Goal: Task Accomplishment & Management: Manage account settings

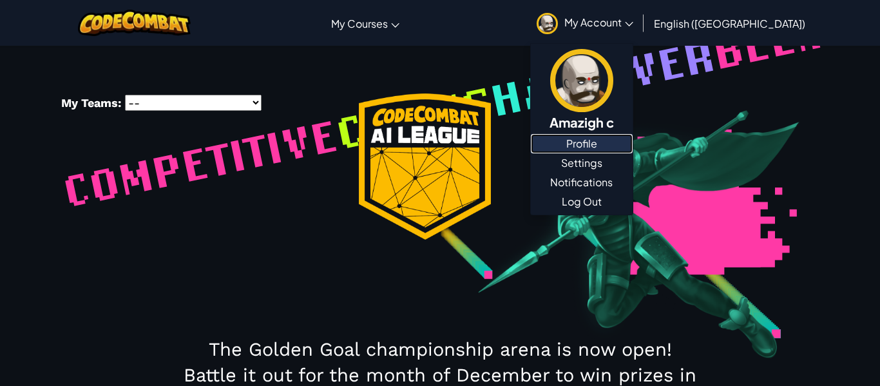
click at [633, 151] on link "Profile" at bounding box center [582, 143] width 102 height 19
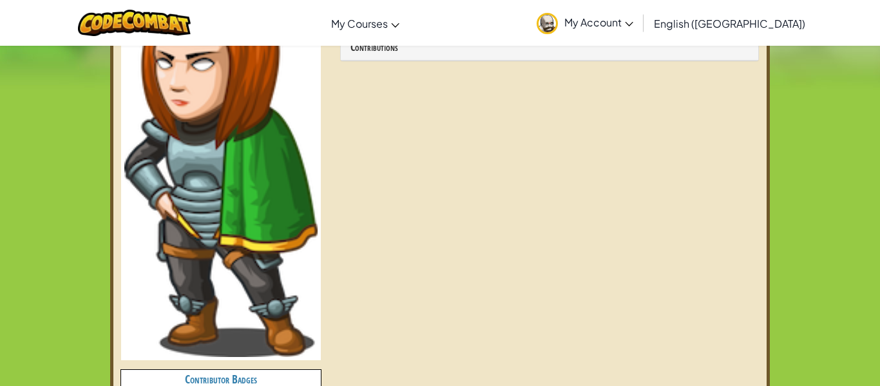
click at [271, 198] on img at bounding box center [220, 155] width 193 height 405
click at [273, 195] on img at bounding box center [220, 155] width 193 height 405
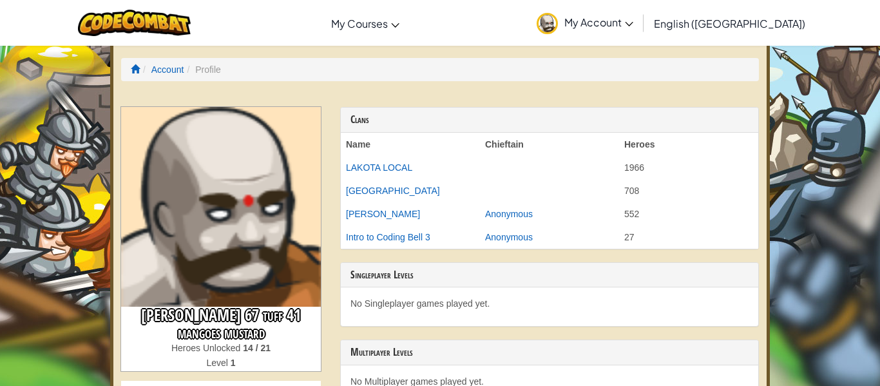
click at [633, 25] on span "My Account" at bounding box center [598, 22] width 69 height 14
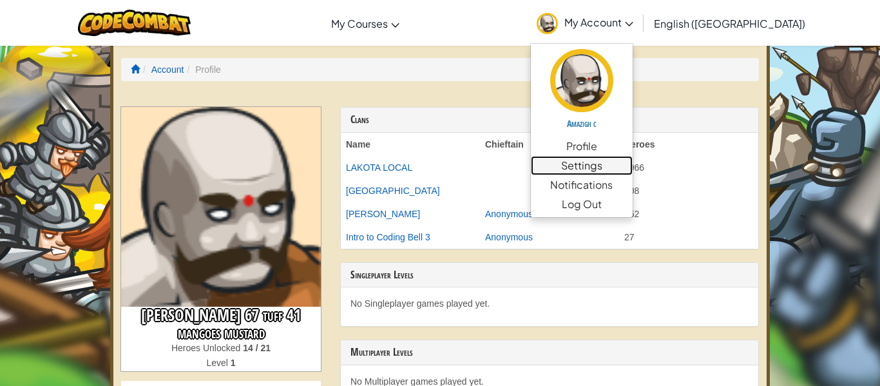
click at [633, 173] on link "Settings" at bounding box center [582, 165] width 102 height 19
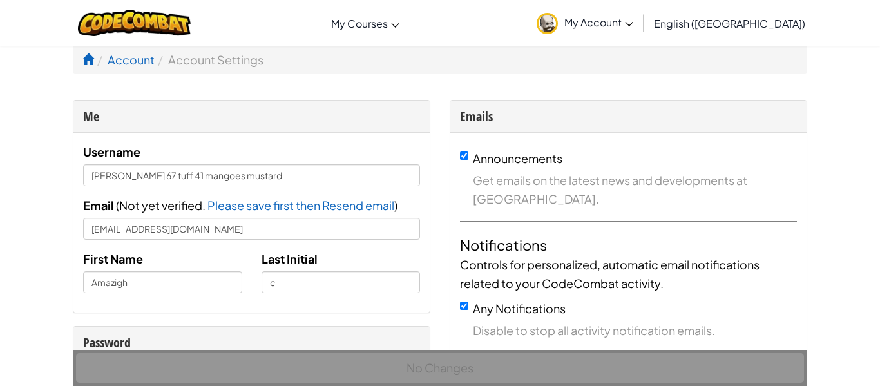
click at [640, 34] on link "My Account" at bounding box center [585, 23] width 110 height 41
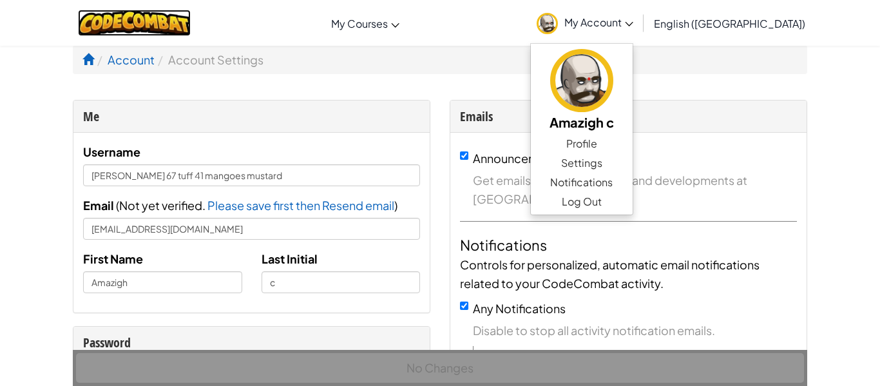
click at [153, 29] on img at bounding box center [134, 23] width 113 height 26
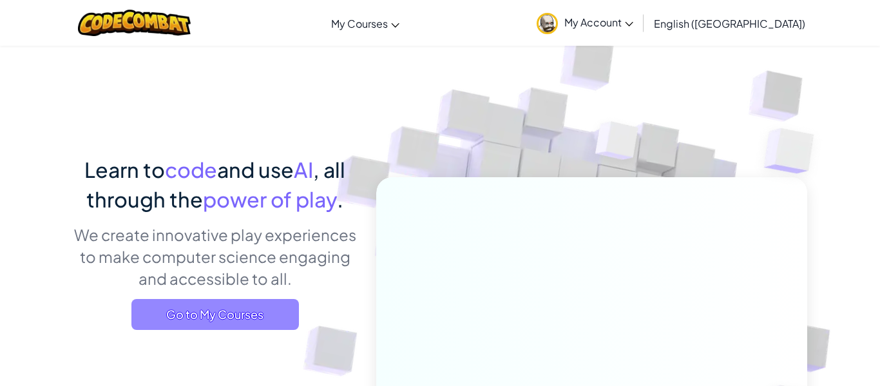
click at [169, 316] on span "Go to My Courses" at bounding box center [215, 314] width 168 height 31
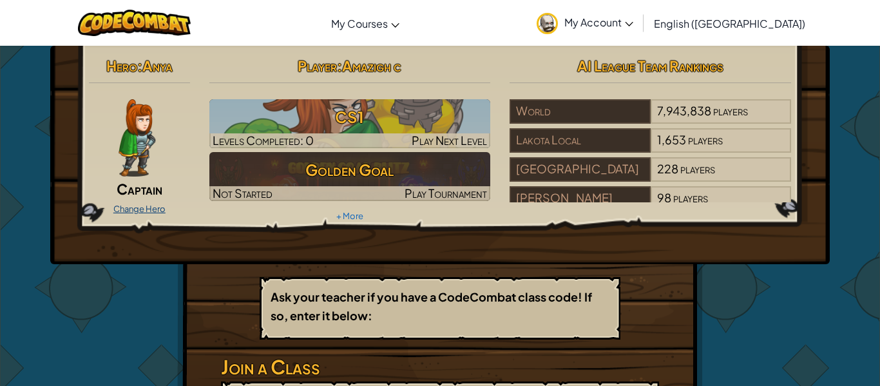
click at [152, 210] on link "Change Hero" at bounding box center [139, 209] width 52 height 10
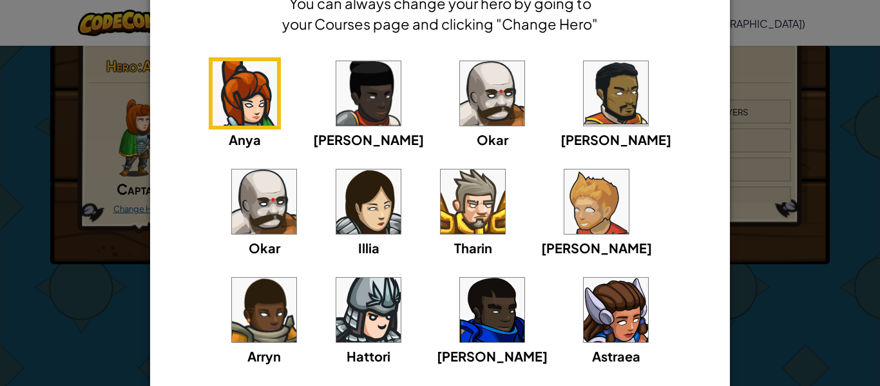
scroll to position [73, 0]
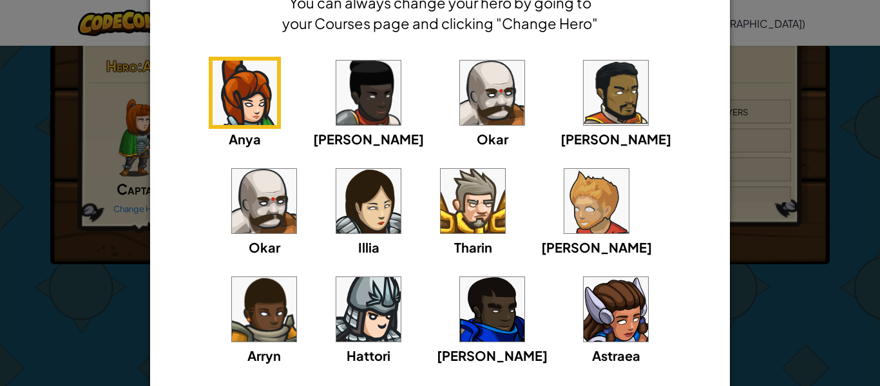
click at [460, 96] on img at bounding box center [492, 93] width 64 height 64
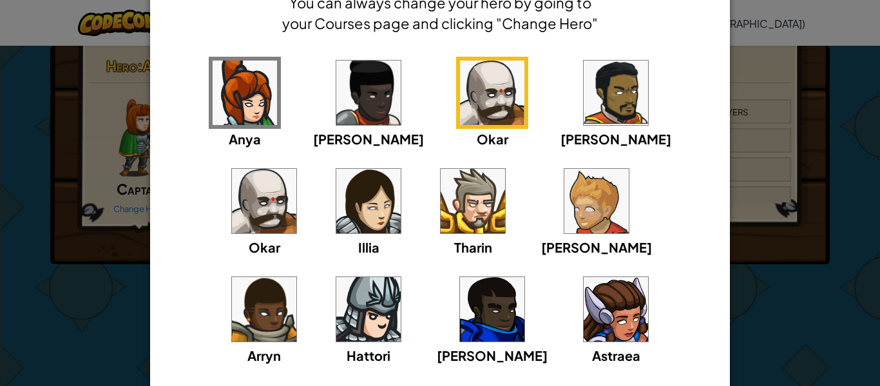
click at [829, 106] on div "× Select Your Hero You can always change your hero by going to your Courses pag…" at bounding box center [440, 193] width 880 height 386
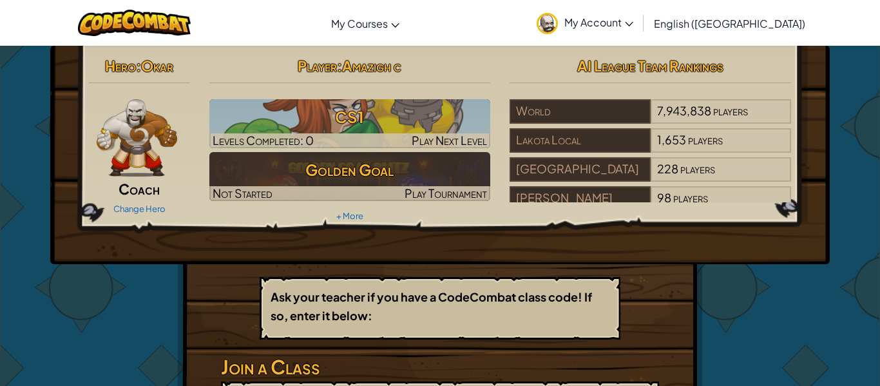
click at [130, 189] on span "Coach" at bounding box center [139, 189] width 41 height 18
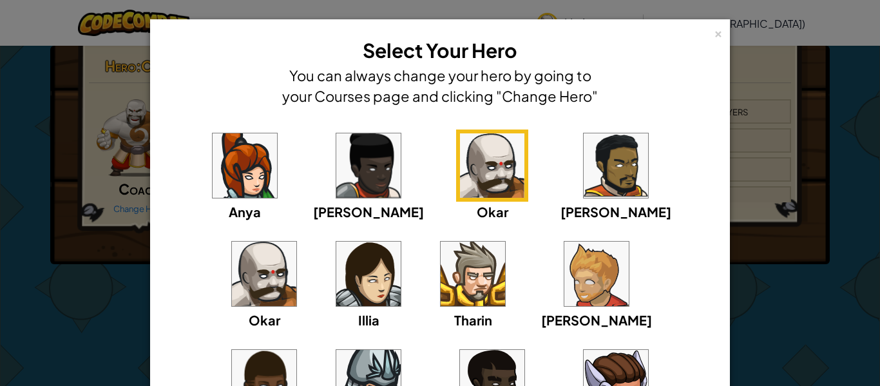
click at [296, 242] on img at bounding box center [264, 274] width 64 height 64
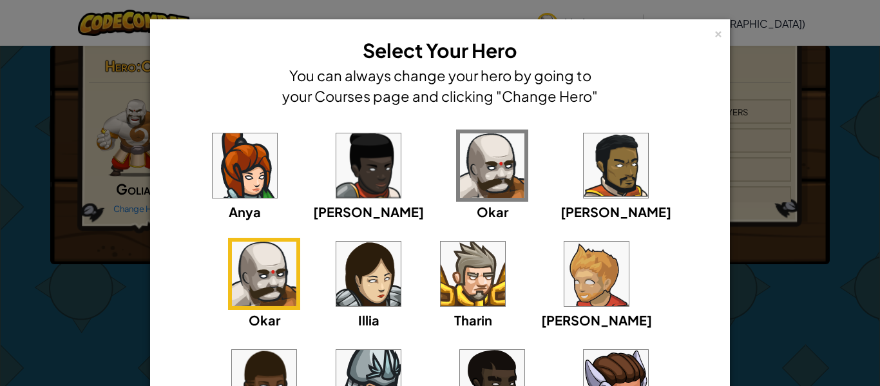
click at [296, 242] on img at bounding box center [264, 274] width 64 height 64
click at [460, 153] on img at bounding box center [492, 165] width 64 height 64
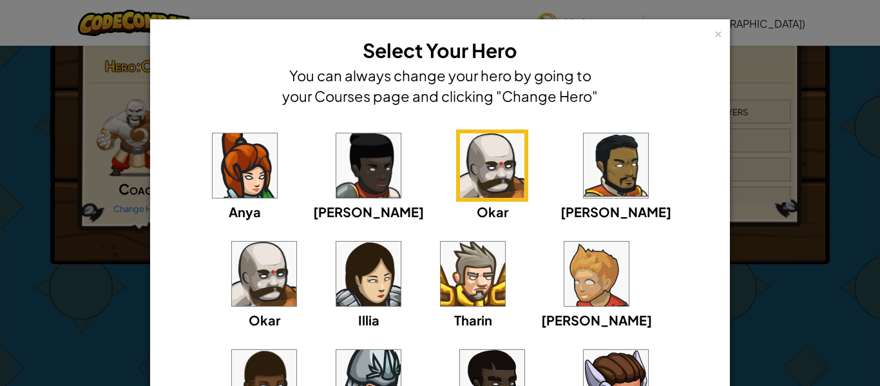
click at [296, 242] on img at bounding box center [264, 274] width 64 height 64
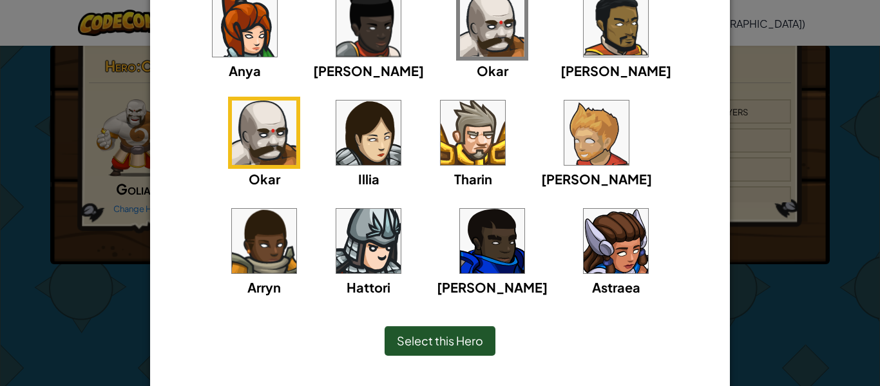
scroll to position [169, 0]
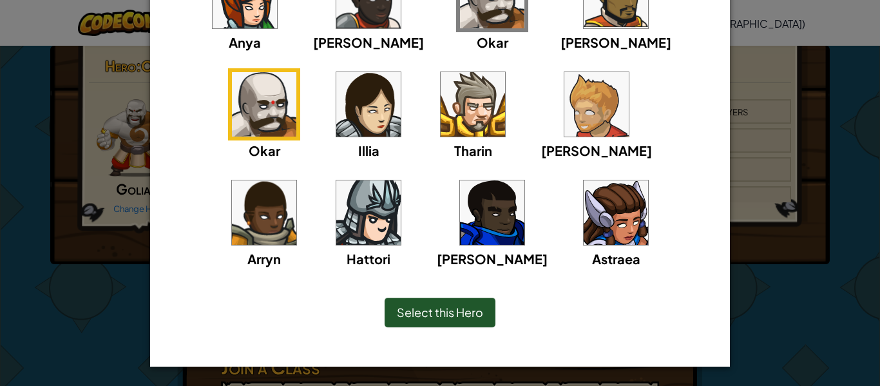
click at [773, 165] on div "× Select Your Hero You can always change your hero by going to your Courses pag…" at bounding box center [440, 193] width 880 height 386
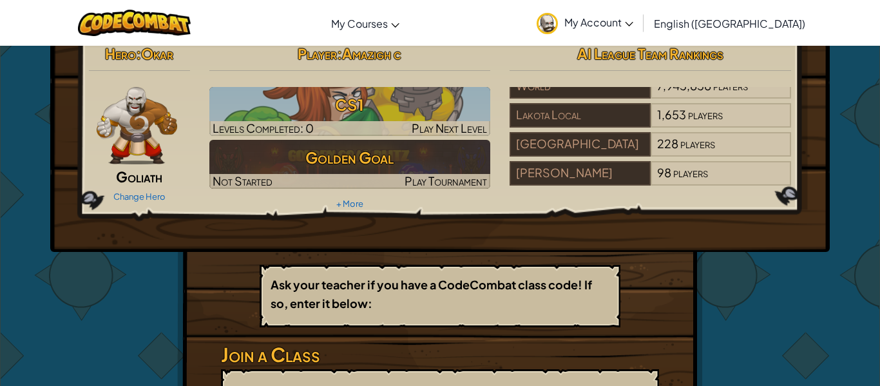
scroll to position [0, 0]
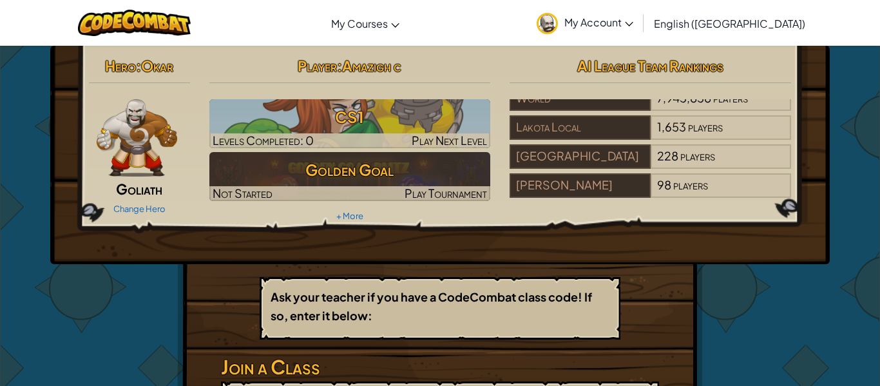
click at [726, 250] on div "Hero : [PERSON_NAME] Change Hero Player : Amazigh c CS1 Levels Completed: 0 Pla…" at bounding box center [440, 155] width 780 height 218
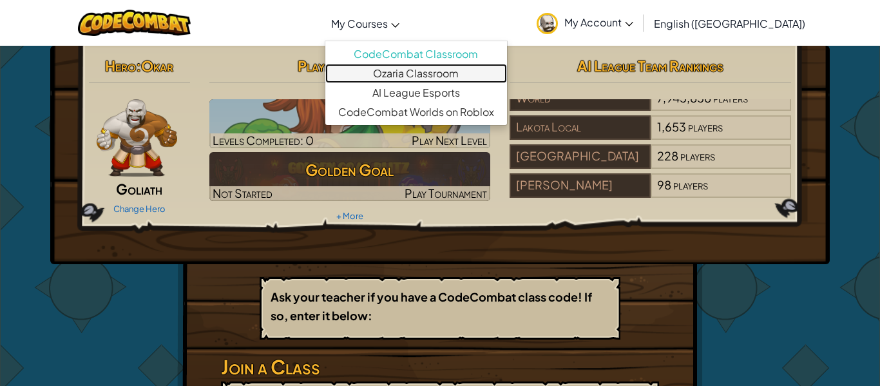
click at [444, 71] on link "Ozaria Classroom" at bounding box center [416, 73] width 182 height 19
